Goal: Transaction & Acquisition: Book appointment/travel/reservation

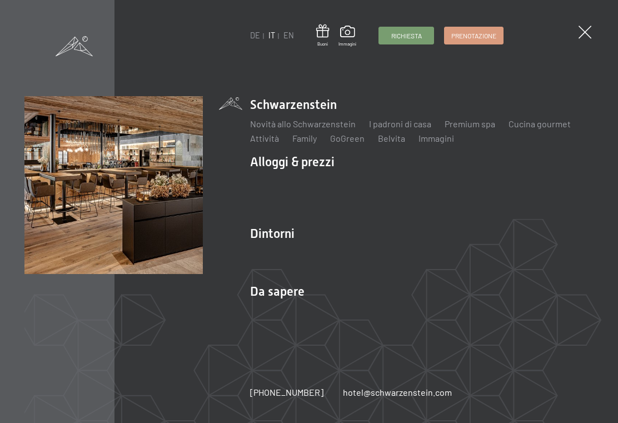
click at [480, 38] on span "Prenotazione" at bounding box center [474, 35] width 45 height 9
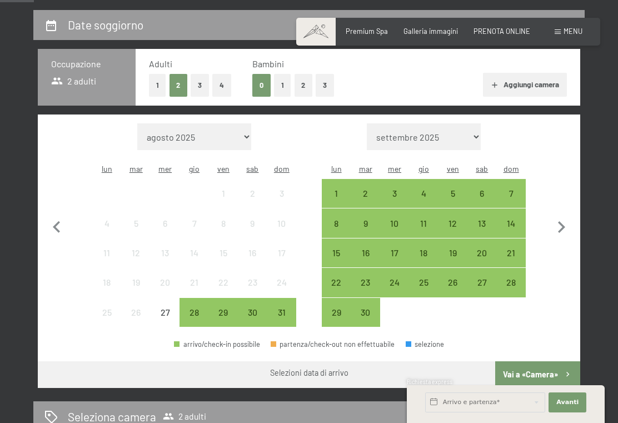
scroll to position [214, 0]
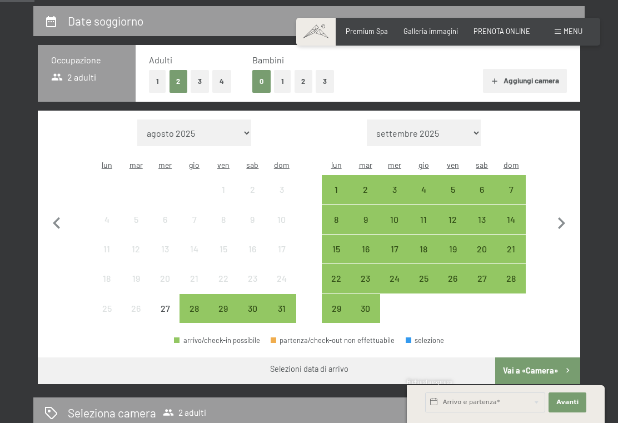
click at [518, 274] on div "28" at bounding box center [511, 287] width 27 height 27
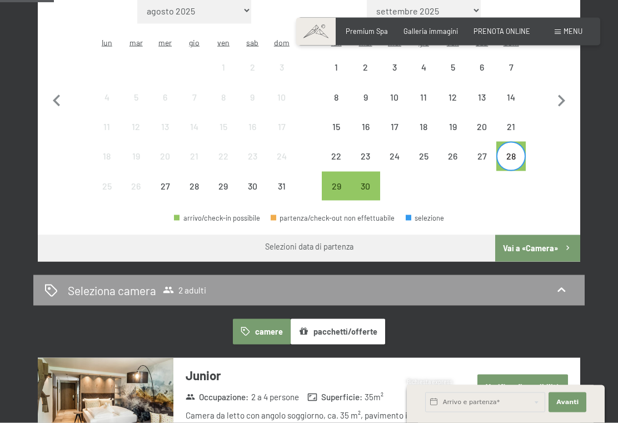
click at [564, 95] on icon "button" at bounding box center [561, 101] width 23 height 23
select select "[DATE]"
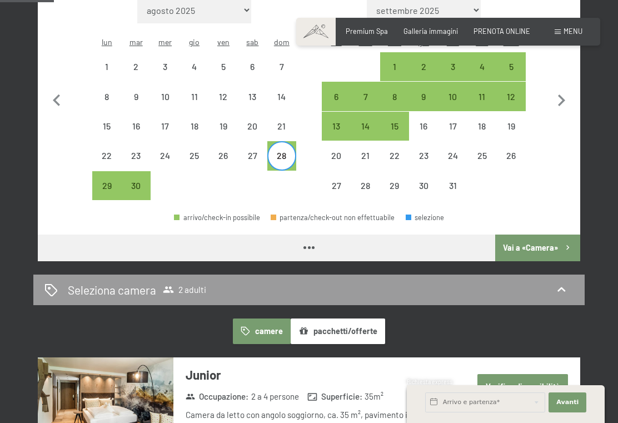
select select "[DATE]"
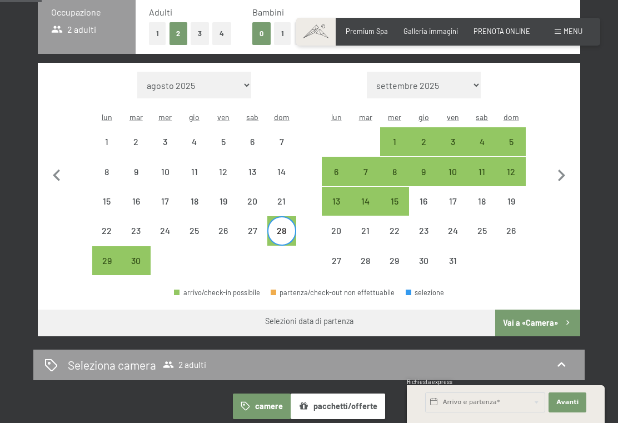
scroll to position [259, 0]
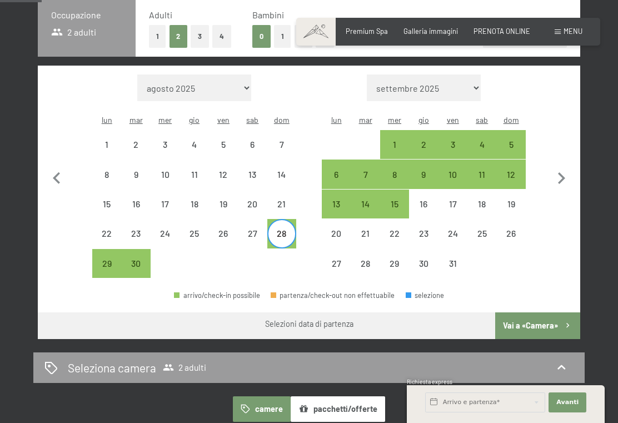
click at [421, 140] on div "2" at bounding box center [423, 153] width 27 height 27
select select "[DATE]"
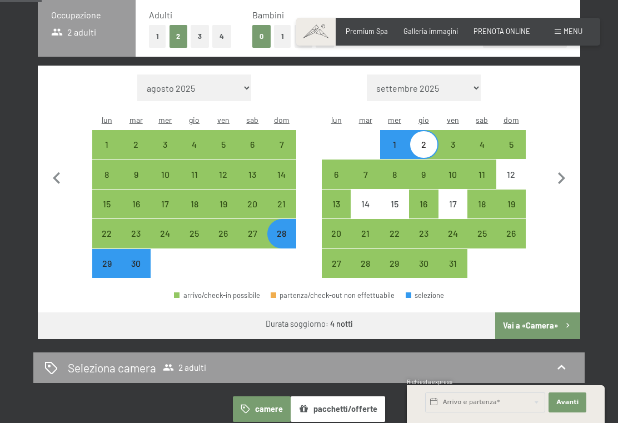
click at [550, 313] on button "Vai a «Camera»" at bounding box center [537, 326] width 85 height 27
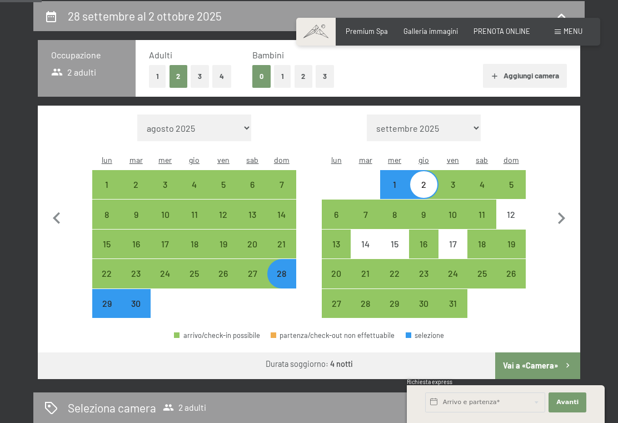
select select "[DATE]"
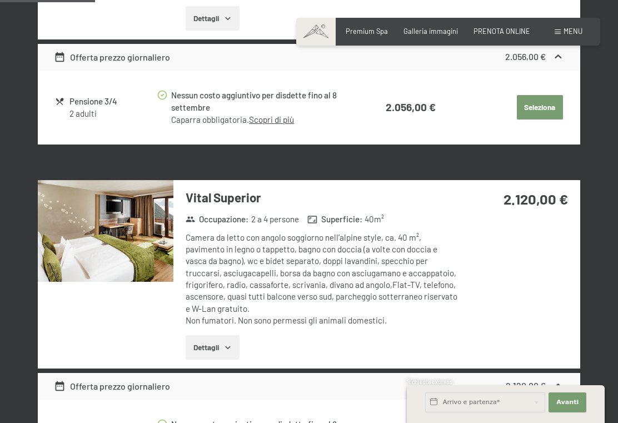
scroll to position [473, 0]
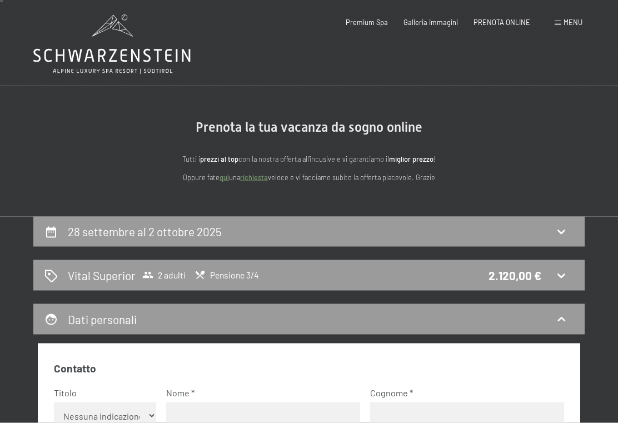
scroll to position [0, 0]
